Goal: Navigation & Orientation: Find specific page/section

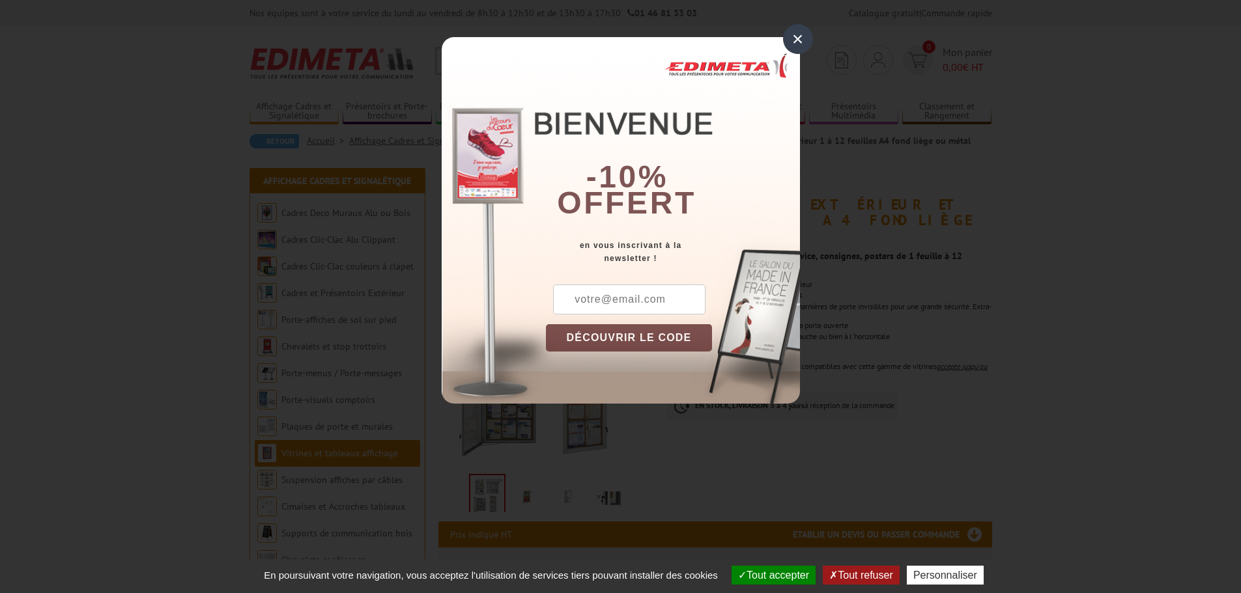
click at [797, 38] on div "×" at bounding box center [798, 39] width 30 height 30
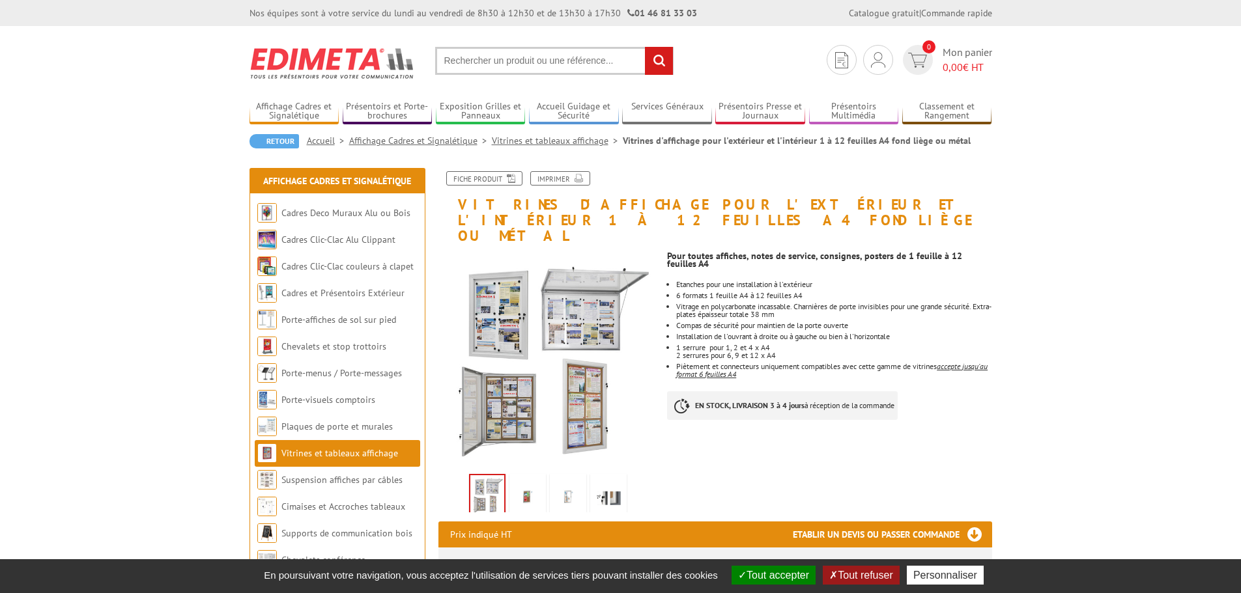
click at [358, 447] on link "Vitrines et tableaux affichage" at bounding box center [339, 453] width 117 height 12
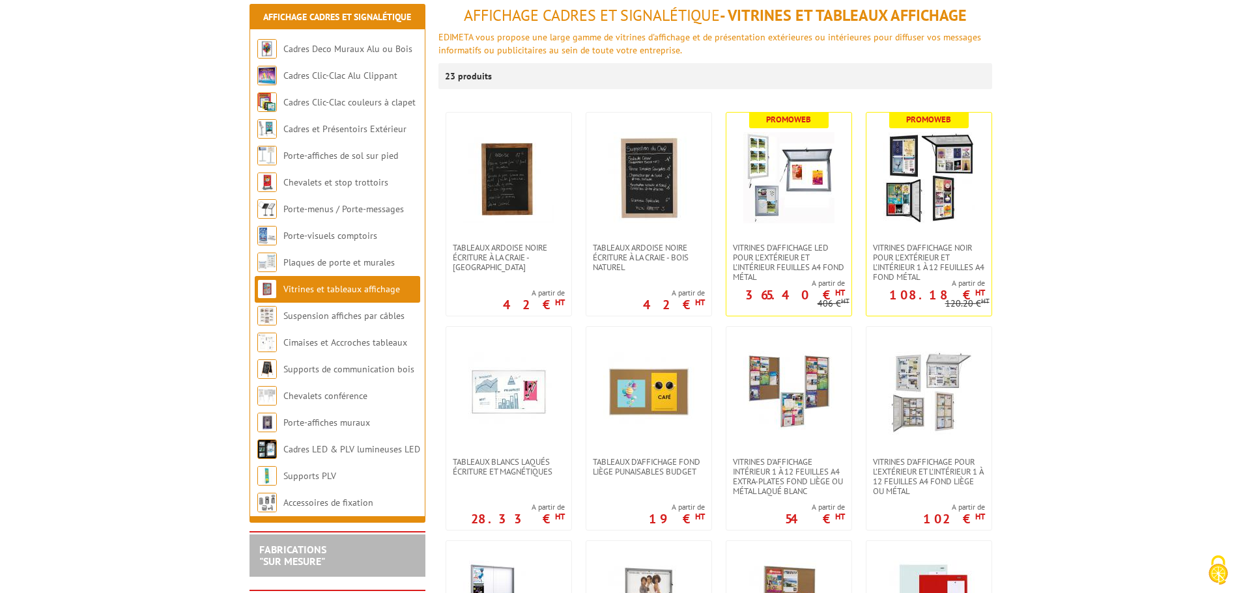
scroll to position [195, 0]
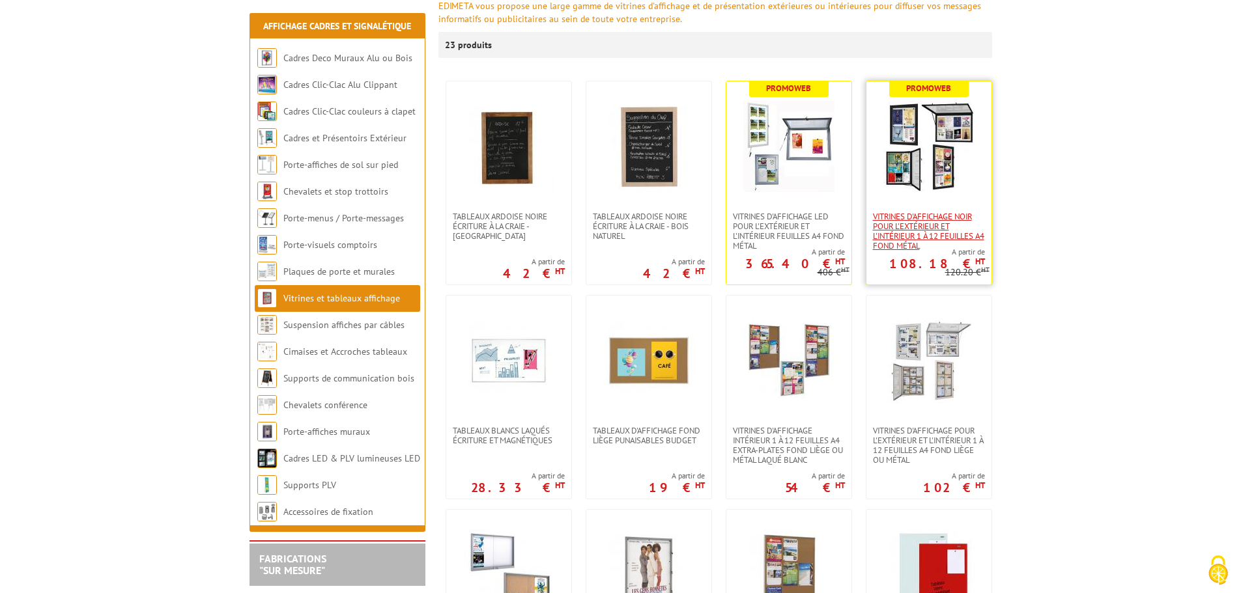
click at [909, 227] on span "VITRINES D'AFFICHAGE NOIR POUR L'EXTÉRIEUR ET L'INTÉRIEUR 1 À 12 FEUILLES A4 FO…" at bounding box center [929, 231] width 112 height 39
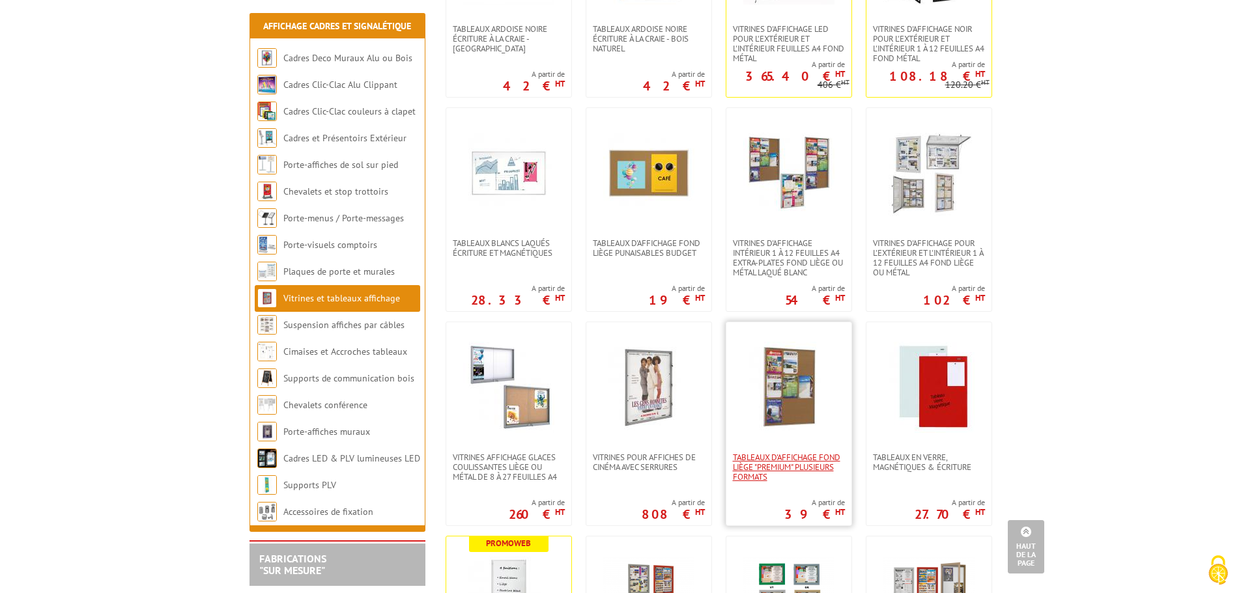
scroll to position [586, 0]
